Goal: Obtain resource: Download file/media

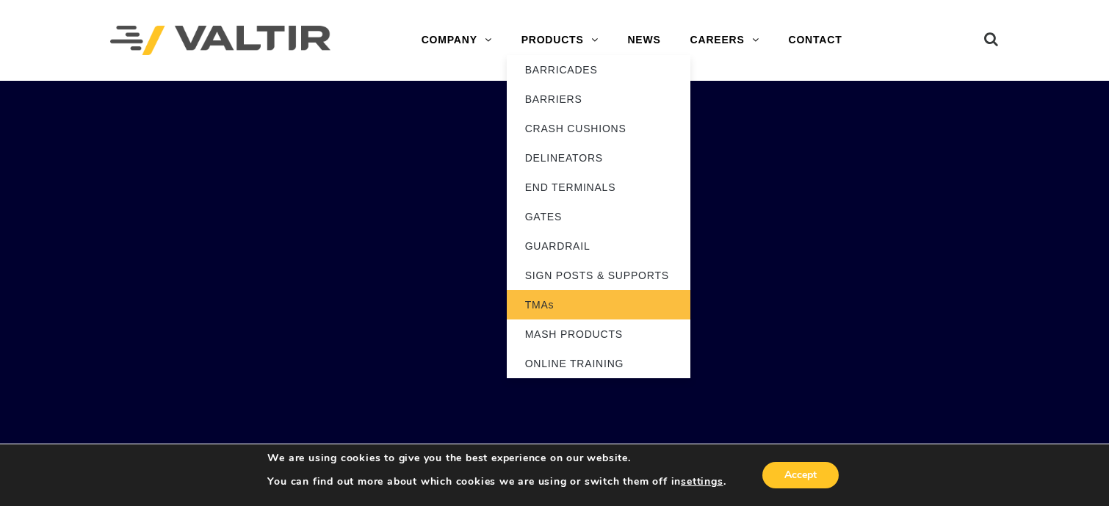
click at [565, 302] on link "TMAs" at bounding box center [599, 304] width 184 height 29
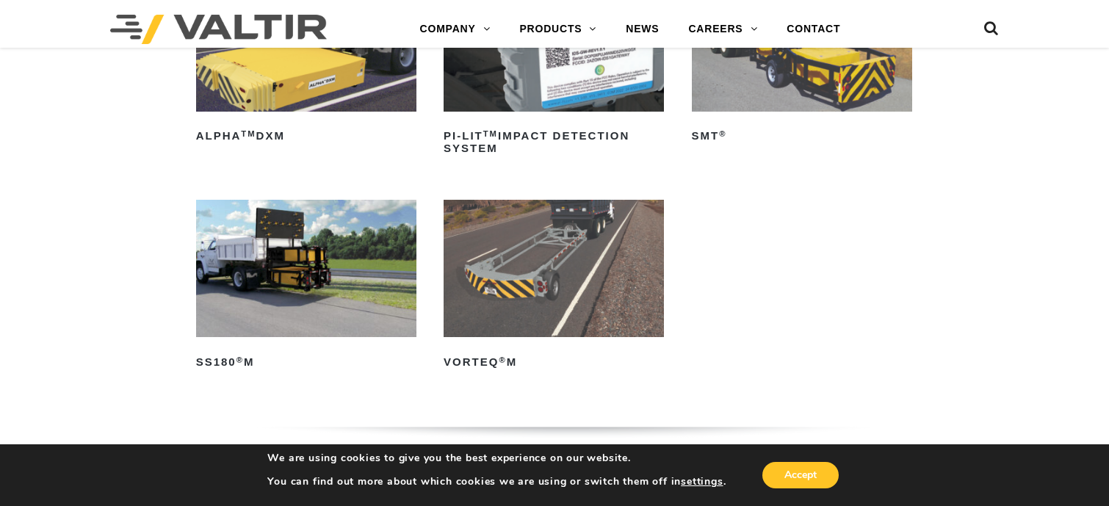
scroll to position [268, 0]
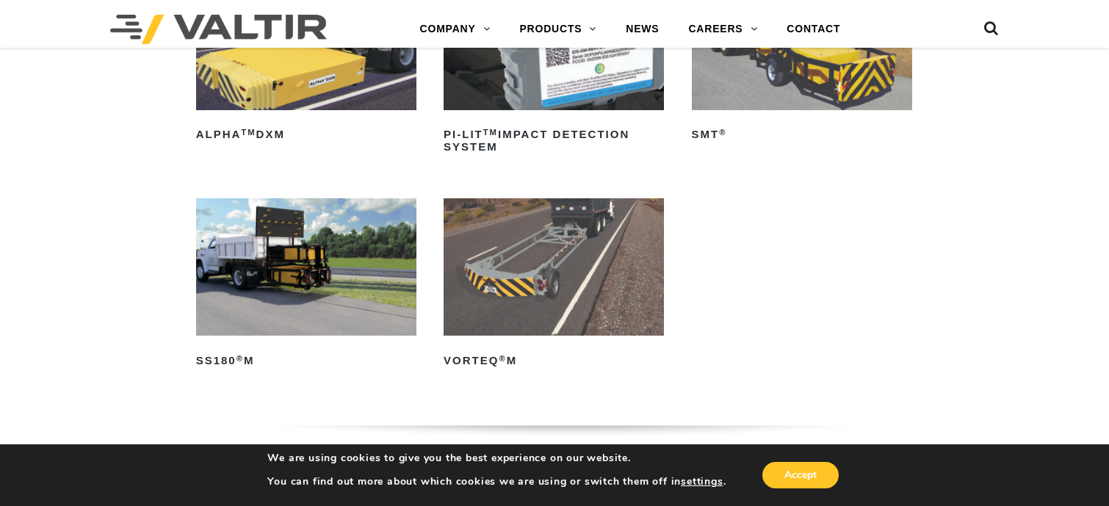
click at [317, 268] on img at bounding box center [306, 267] width 220 height 138
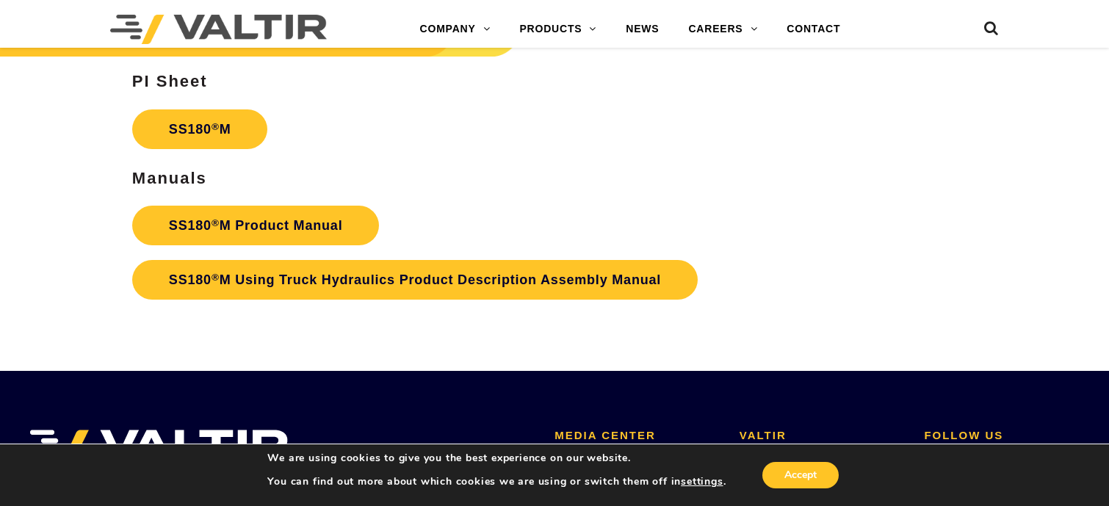
scroll to position [4496, 0]
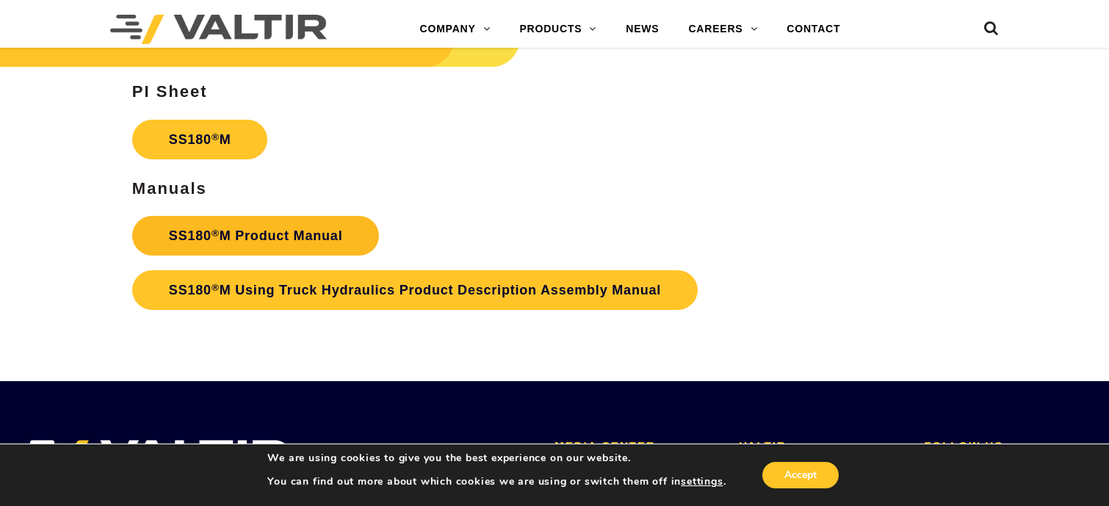
click at [297, 244] on link "SS180 ® M Product Manual" at bounding box center [255, 236] width 247 height 40
